Goal: Navigation & Orientation: Find specific page/section

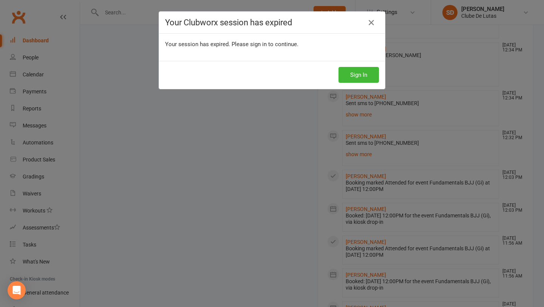
click at [138, 220] on div "Your Clubworx session has expired Your session has expired. Please sign in to c…" at bounding box center [272, 153] width 544 height 307
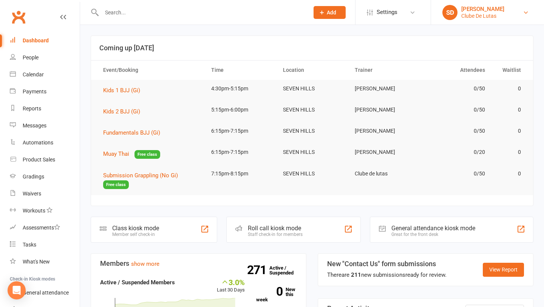
click at [492, 20] on link "SD Siobhan Duffy Clube De Lutas" at bounding box center [488, 12] width 90 height 15
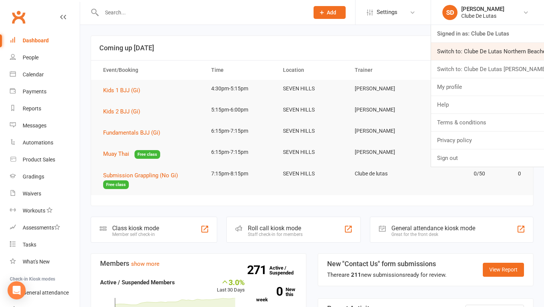
click at [466, 51] on link "Switch to: Clube De Lutas Northern Beaches" at bounding box center [487, 51] width 113 height 17
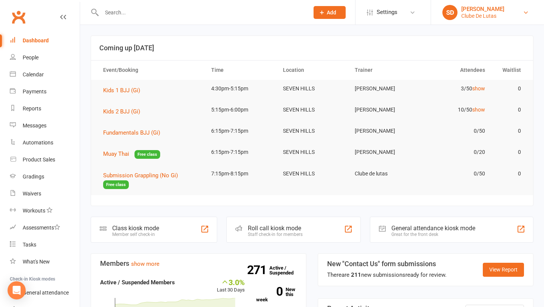
click at [520, 13] on link "SD Siobhan Duffy Clube De Lutas" at bounding box center [488, 12] width 90 height 15
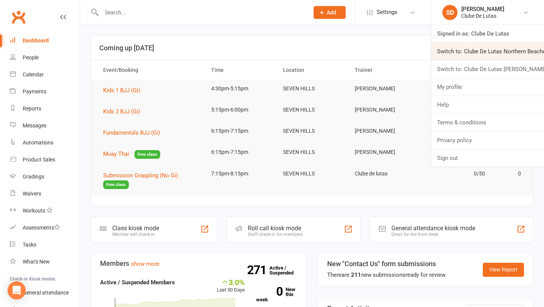
click at [491, 57] on link "Switch to: Clube De Lutas Northern Beaches" at bounding box center [487, 51] width 113 height 17
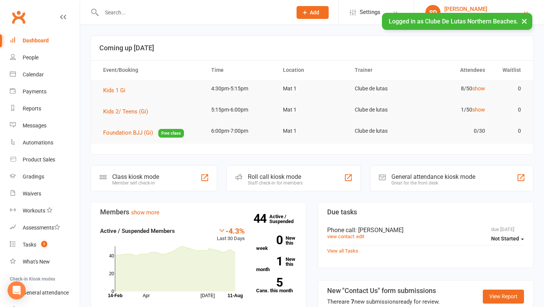
click at [487, 8] on div "[PERSON_NAME]" at bounding box center [484, 9] width 79 height 7
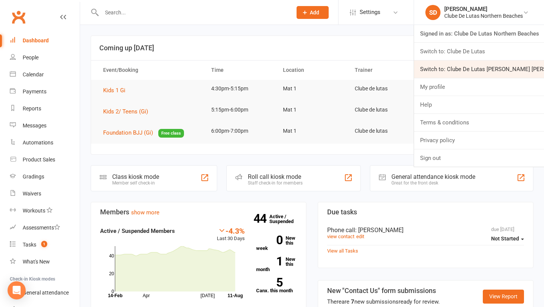
click at [467, 61] on link "Switch to: Clube De Lutas [PERSON_NAME] [PERSON_NAME]" at bounding box center [479, 68] width 130 height 17
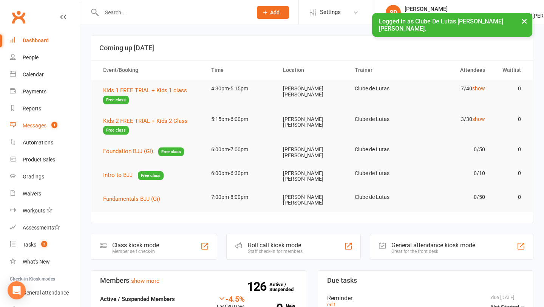
click at [42, 128] on div "Messages" at bounding box center [35, 125] width 24 height 6
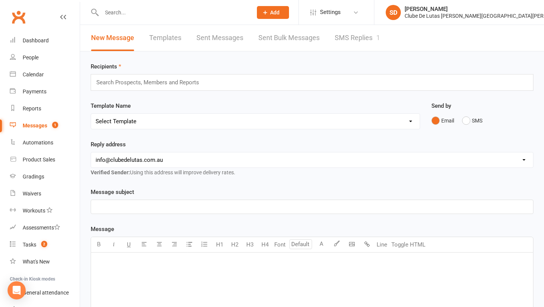
click at [358, 41] on link "SMS Replies 1" at bounding box center [357, 38] width 45 height 26
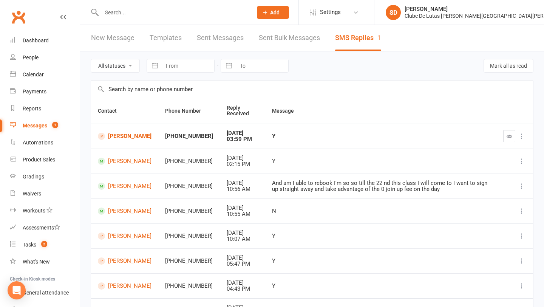
click at [42, 129] on link "Messages 1" at bounding box center [45, 125] width 70 height 17
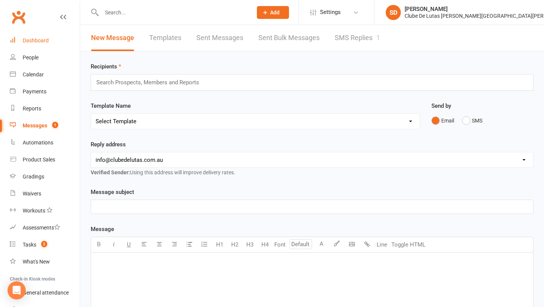
click at [46, 40] on div "Dashboard" at bounding box center [36, 40] width 26 height 6
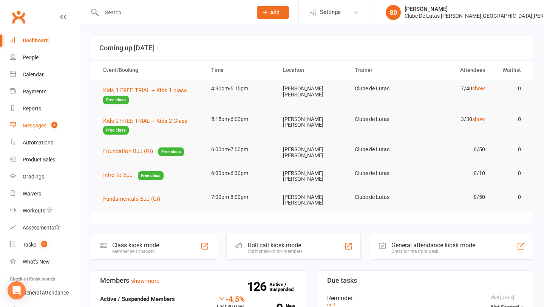
click at [34, 125] on div "Messages" at bounding box center [35, 125] width 24 height 6
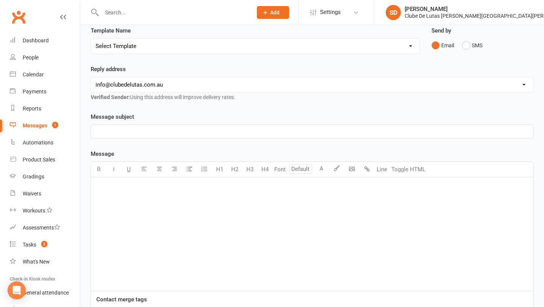
scroll to position [184, 0]
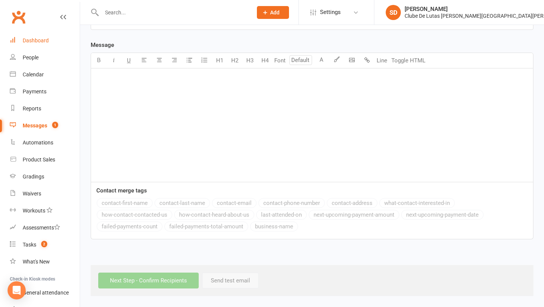
click at [45, 45] on link "Dashboard" at bounding box center [45, 40] width 70 height 17
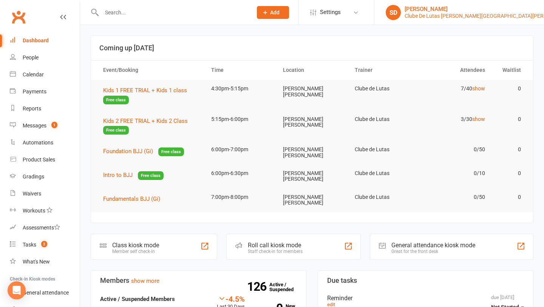
click at [490, 9] on div "[PERSON_NAME]" at bounding box center [489, 9] width 168 height 7
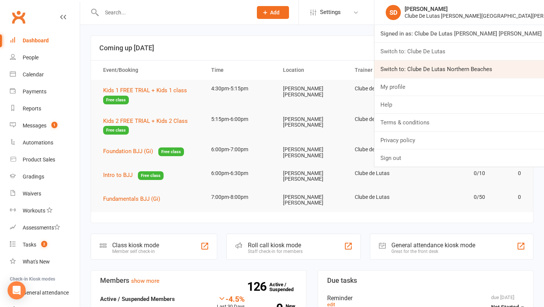
click at [465, 61] on link "Switch to: Clube De Lutas Northern Beaches" at bounding box center [460, 68] width 170 height 17
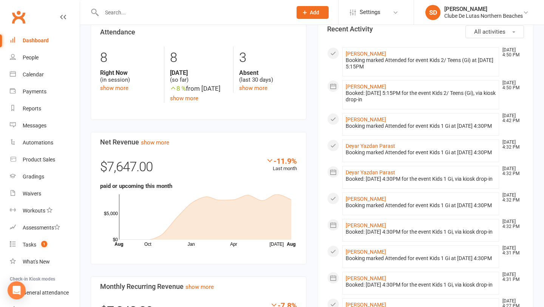
scroll to position [307, 0]
click at [485, 19] on div "Clube De Lutas Northern Beaches" at bounding box center [484, 15] width 79 height 7
